Goal: Task Accomplishment & Management: Manage account settings

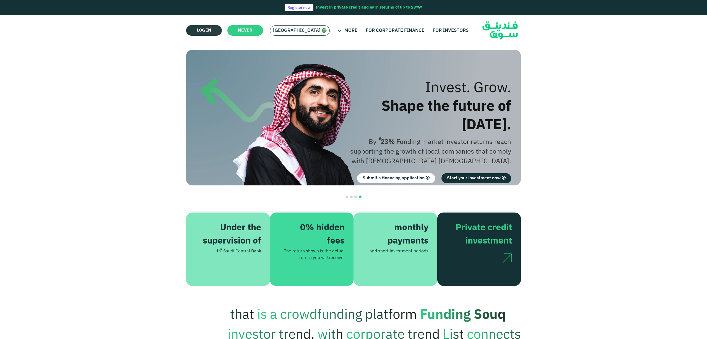
click at [203, 31] on font "Log in" at bounding box center [204, 30] width 14 height 4
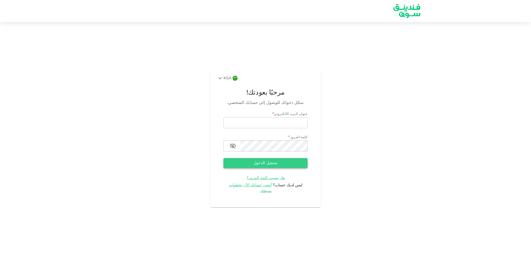
type input "[EMAIL_ADDRESS][DOMAIN_NAME]"
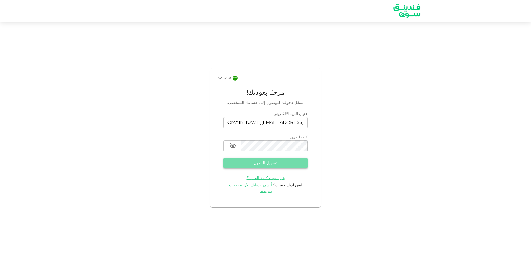
click at [261, 163] on button "تسجيل الدخول" at bounding box center [265, 163] width 84 height 10
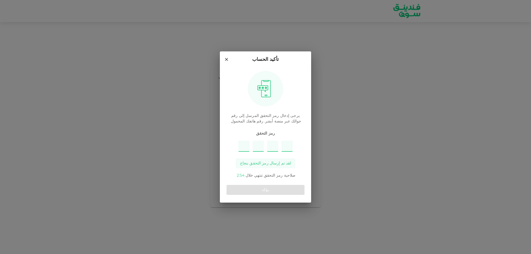
type input "3"
type input "6"
type input "9"
type input "1"
click at [271, 196] on div "يؤكد" at bounding box center [266, 190] width 78 height 14
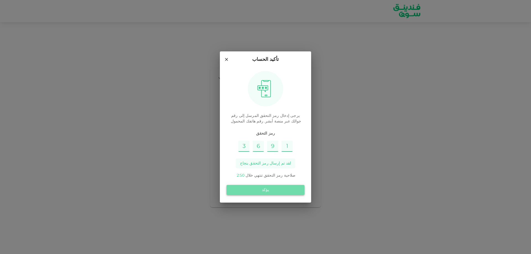
click at [271, 194] on button "يؤكد" at bounding box center [266, 190] width 78 height 10
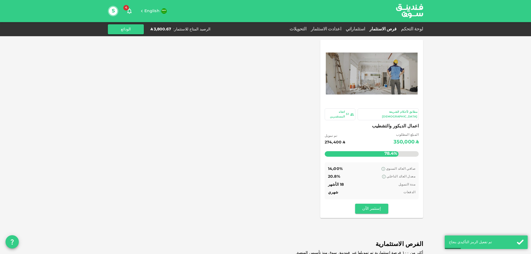
click at [148, 13] on h6 "English" at bounding box center [151, 11] width 15 height 6
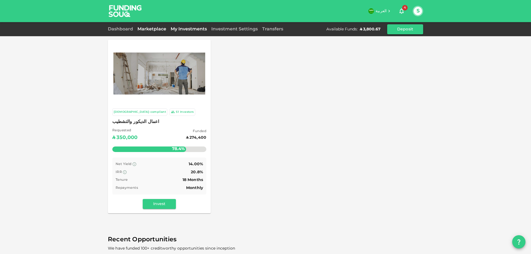
click at [187, 30] on link "My Investments" at bounding box center [188, 29] width 41 height 4
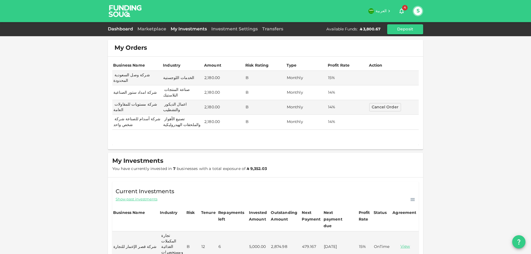
click at [125, 28] on link "Dashboard" at bounding box center [121, 29] width 27 height 4
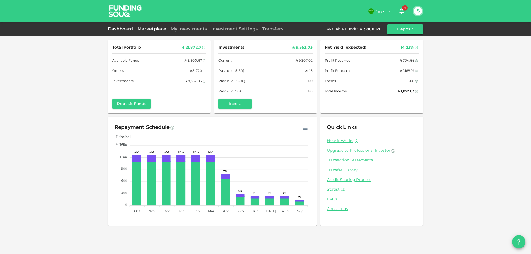
click at [152, 29] on link "Marketplace" at bounding box center [151, 29] width 33 height 4
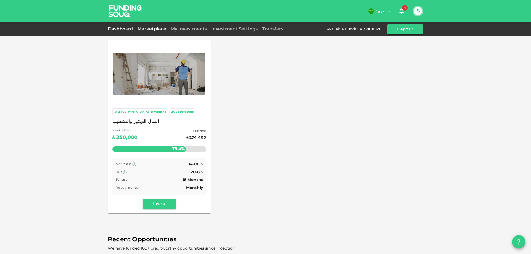
click at [124, 30] on link "Dashboard" at bounding box center [121, 29] width 27 height 4
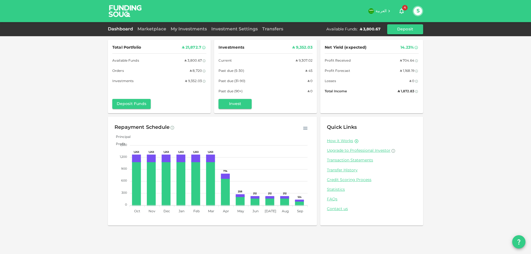
click at [196, 32] on div "My Investments" at bounding box center [188, 29] width 41 height 7
click at [196, 31] on link "My Investments" at bounding box center [188, 29] width 41 height 4
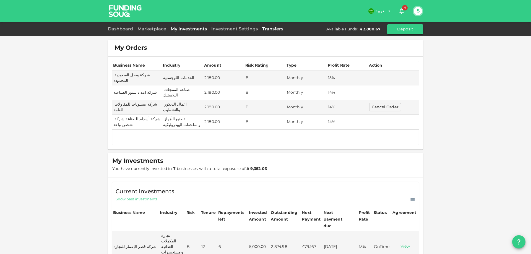
click at [280, 30] on link "Transfers" at bounding box center [272, 29] width 25 height 4
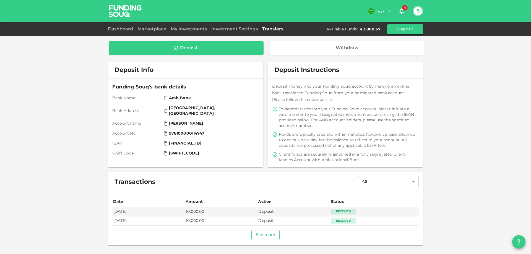
click at [270, 233] on button "See more" at bounding box center [265, 235] width 28 height 10
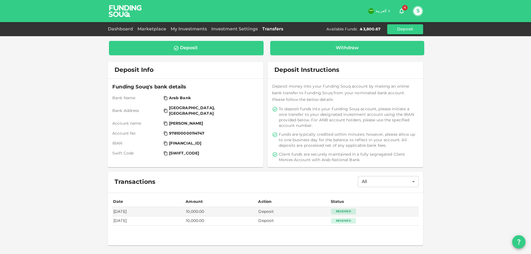
click at [346, 51] on div "Withdraw" at bounding box center [347, 48] width 154 height 14
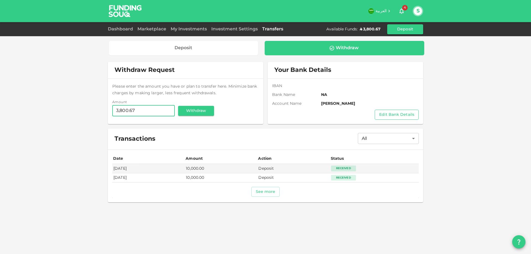
type input "3,800.67"
click at [388, 111] on button "Edit Bank Details" at bounding box center [397, 115] width 44 height 10
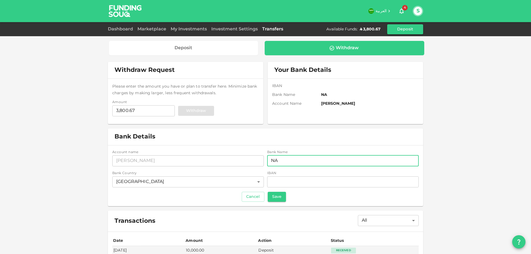
click at [280, 161] on input "NA" at bounding box center [343, 160] width 152 height 11
drag, startPoint x: 280, startPoint y: 161, endPoint x: 264, endPoint y: 161, distance: 15.5
click at [264, 161] on div "Account name accountName SHAKAIB UZZAMAN KHAN accountName Bank Name bankName NA…" at bounding box center [265, 169] width 306 height 39
paste input "[FINANCIAL_ID]"
type input "[FINANCIAL_ID]"
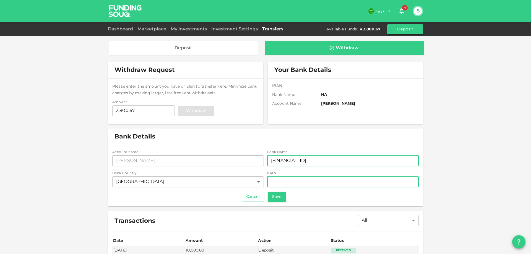
click at [302, 183] on input "iban" at bounding box center [343, 181] width 152 height 11
paste input "[FINANCIAL_ID]"
type input "[FINANCIAL_ID]"
click at [316, 163] on input "[FINANCIAL_ID]" at bounding box center [343, 160] width 152 height 11
type input "s"
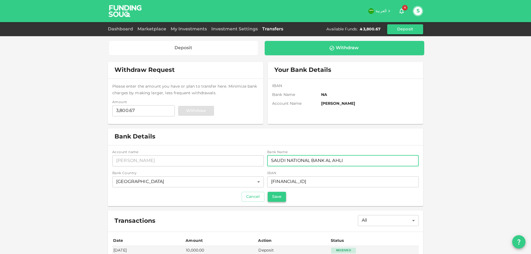
type input "SAUDI NATIONAL BANK AL AHLI"
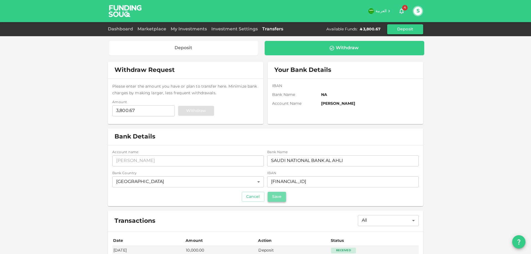
click at [277, 196] on button "Save" at bounding box center [277, 197] width 18 height 10
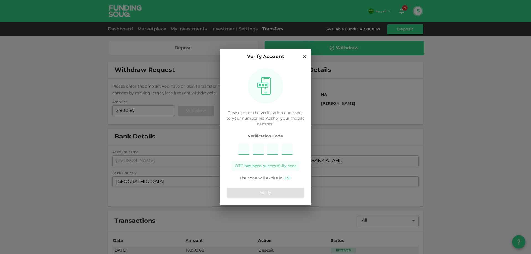
type input "9"
type input "4"
type input "6"
type input "1"
click at [272, 190] on button "Verify" at bounding box center [266, 193] width 78 height 10
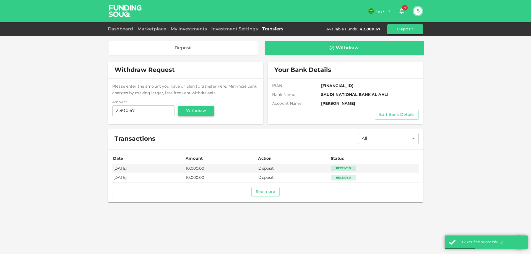
click at [193, 107] on button "Withdraw" at bounding box center [196, 111] width 36 height 10
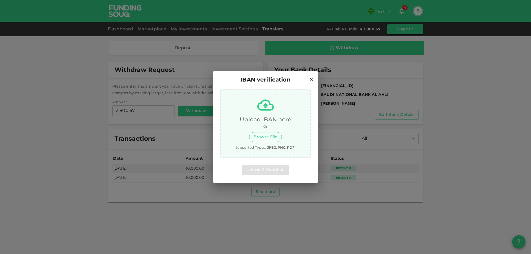
click at [265, 137] on button "Browse File" at bounding box center [265, 137] width 33 height 10
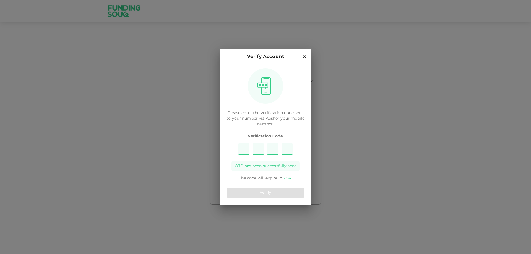
type input "4"
type input "9"
type input "7"
type input "8"
click at [272, 188] on div "Verify" at bounding box center [266, 193] width 78 height 14
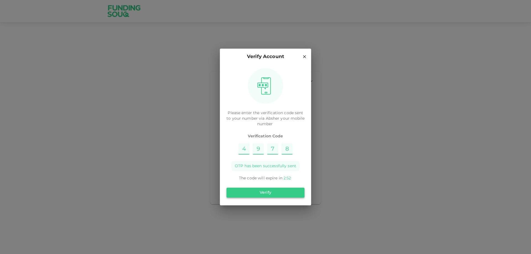
click at [273, 193] on button "Verify" at bounding box center [266, 193] width 78 height 10
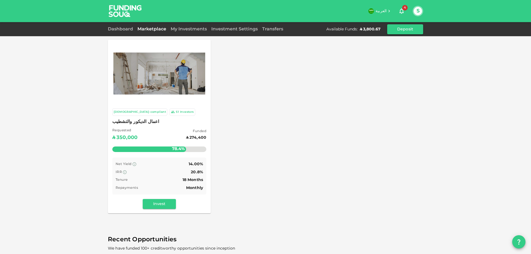
click at [287, 32] on div "Dashboard Marketplace My Investments Investment Settings Transfers Available Fu…" at bounding box center [265, 29] width 315 height 10
click at [279, 31] on div "Transfers" at bounding box center [272, 29] width 25 height 7
click at [278, 28] on link "Transfers" at bounding box center [272, 29] width 25 height 4
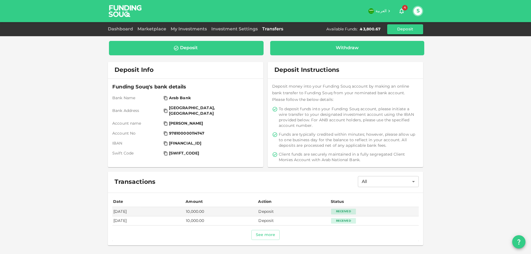
click at [337, 51] on div "Withdraw" at bounding box center [347, 48] width 154 height 14
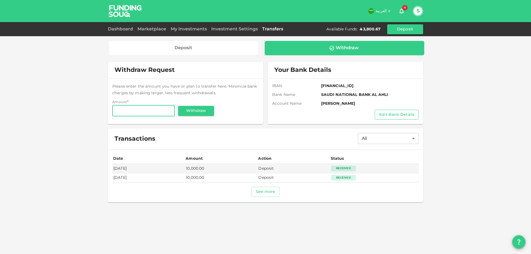
click at [391, 115] on button "Edit Bank Details" at bounding box center [397, 115] width 44 height 10
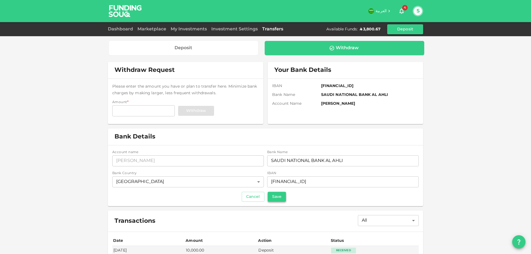
click at [274, 195] on button "Save" at bounding box center [277, 197] width 18 height 10
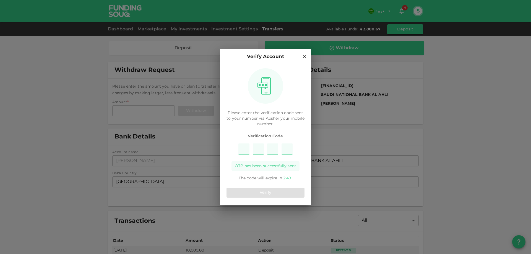
type input "3"
type input "5"
type input "6"
type input "7"
click at [268, 190] on button "Verify" at bounding box center [266, 193] width 78 height 10
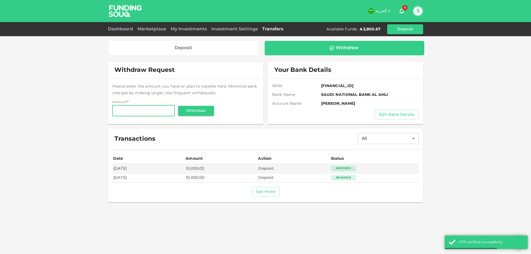
click at [169, 108] on input "Amount" at bounding box center [143, 110] width 63 height 11
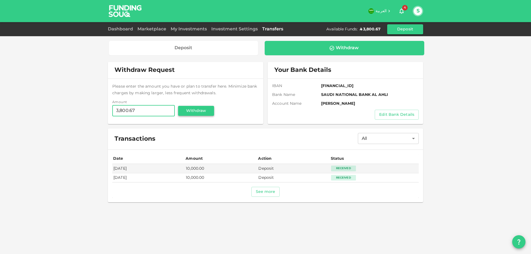
type input "3,800.67"
click at [199, 106] on button "Withdraw" at bounding box center [196, 111] width 36 height 10
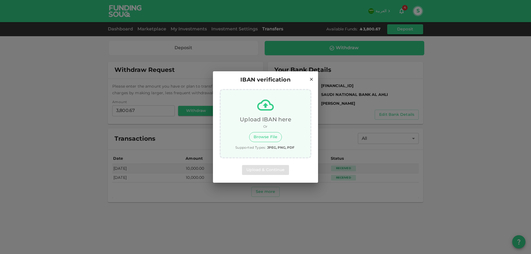
click at [263, 137] on button "Browse File" at bounding box center [265, 137] width 33 height 10
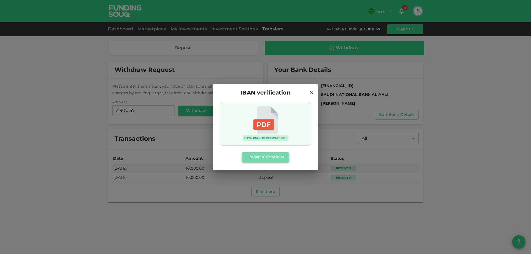
click at [268, 157] on button "Upload & Continue" at bounding box center [265, 157] width 47 height 10
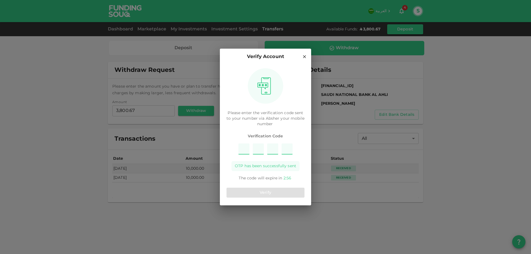
type input "2"
type input "3"
type input "8"
type input "9"
click at [267, 195] on button "Verify" at bounding box center [266, 193] width 78 height 10
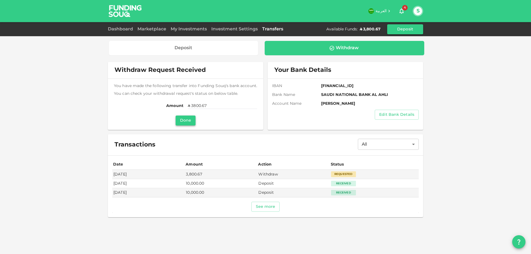
click at [184, 121] on button "Done" at bounding box center [186, 121] width 20 height 10
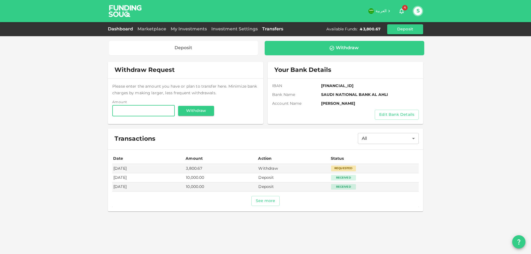
click at [126, 30] on link "Dashboard" at bounding box center [121, 29] width 27 height 4
